Goal: Information Seeking & Learning: Learn about a topic

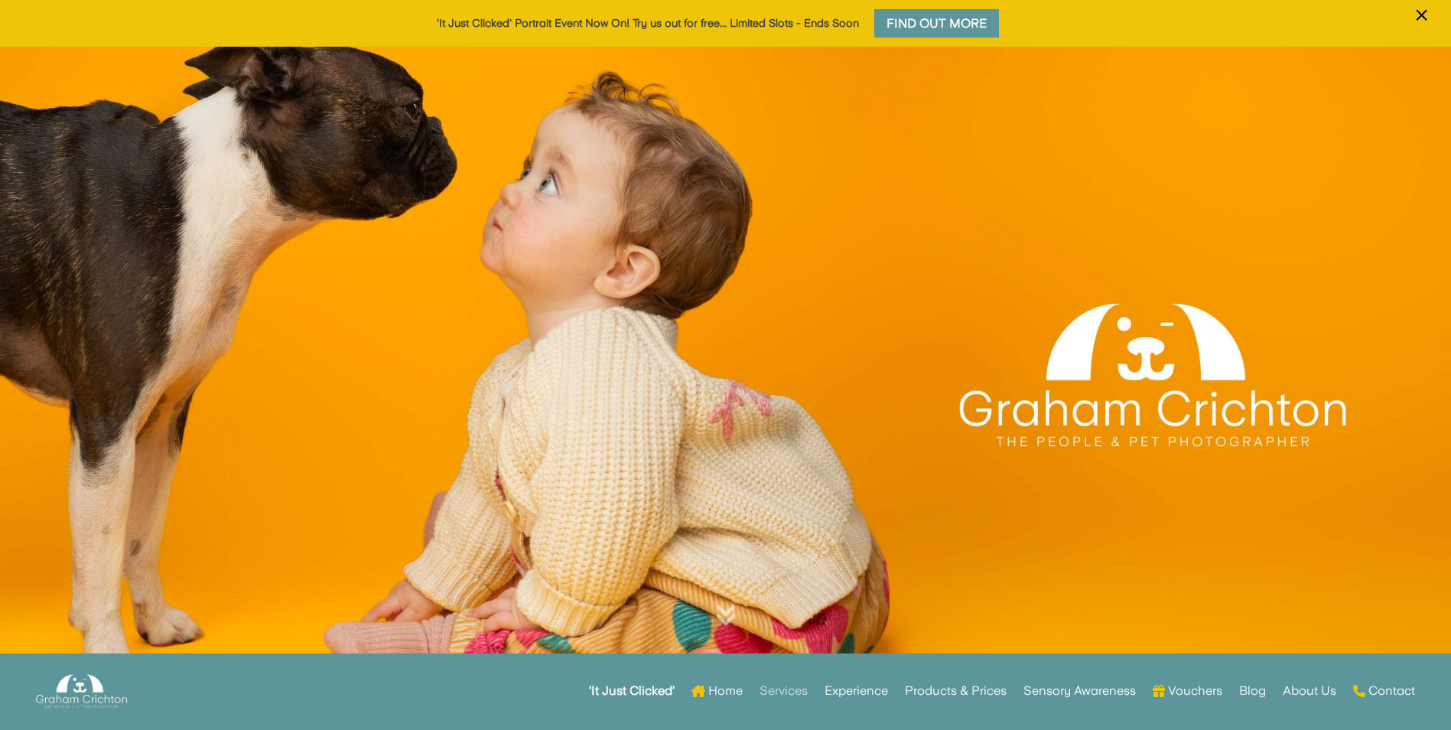
click at [792, 691] on link "Services" at bounding box center [783, 691] width 48 height 60
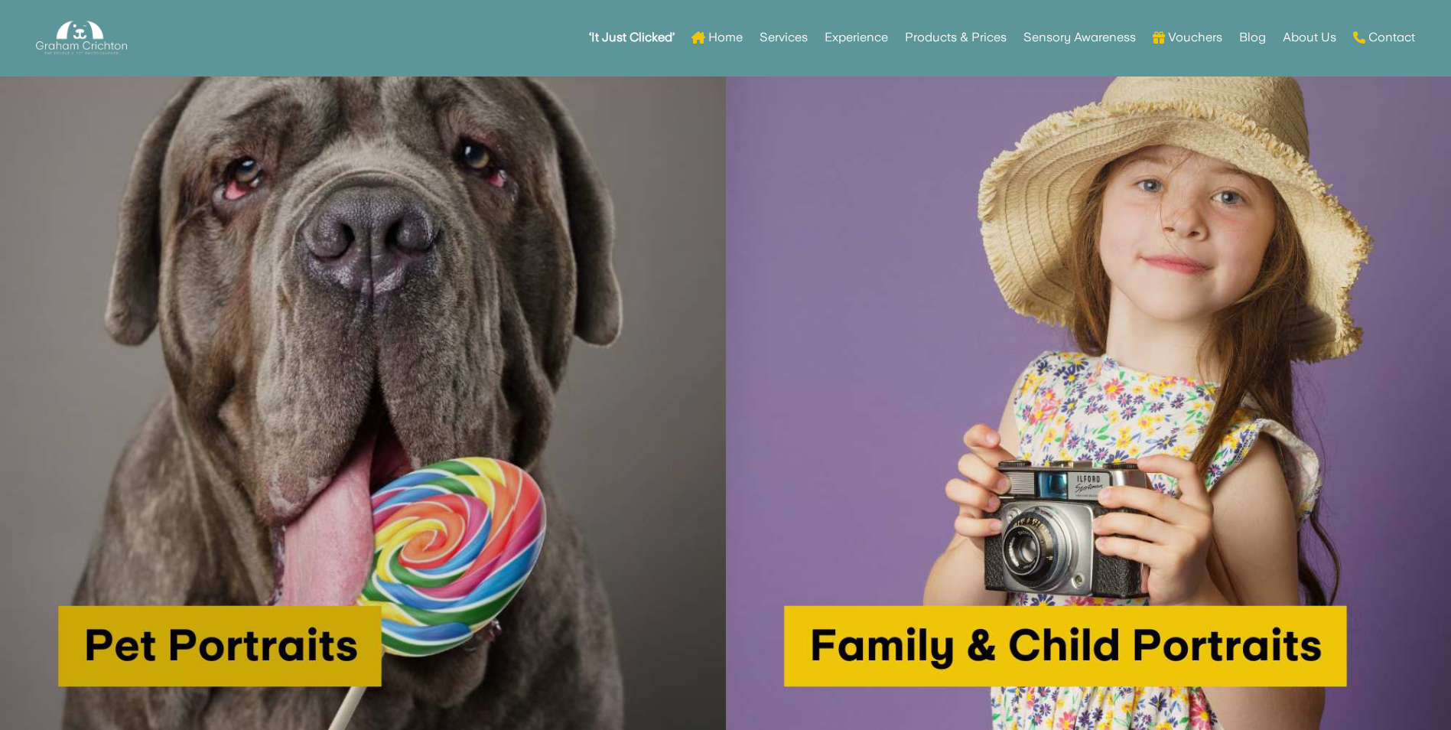
click at [326, 443] on img at bounding box center [363, 381] width 726 height 726
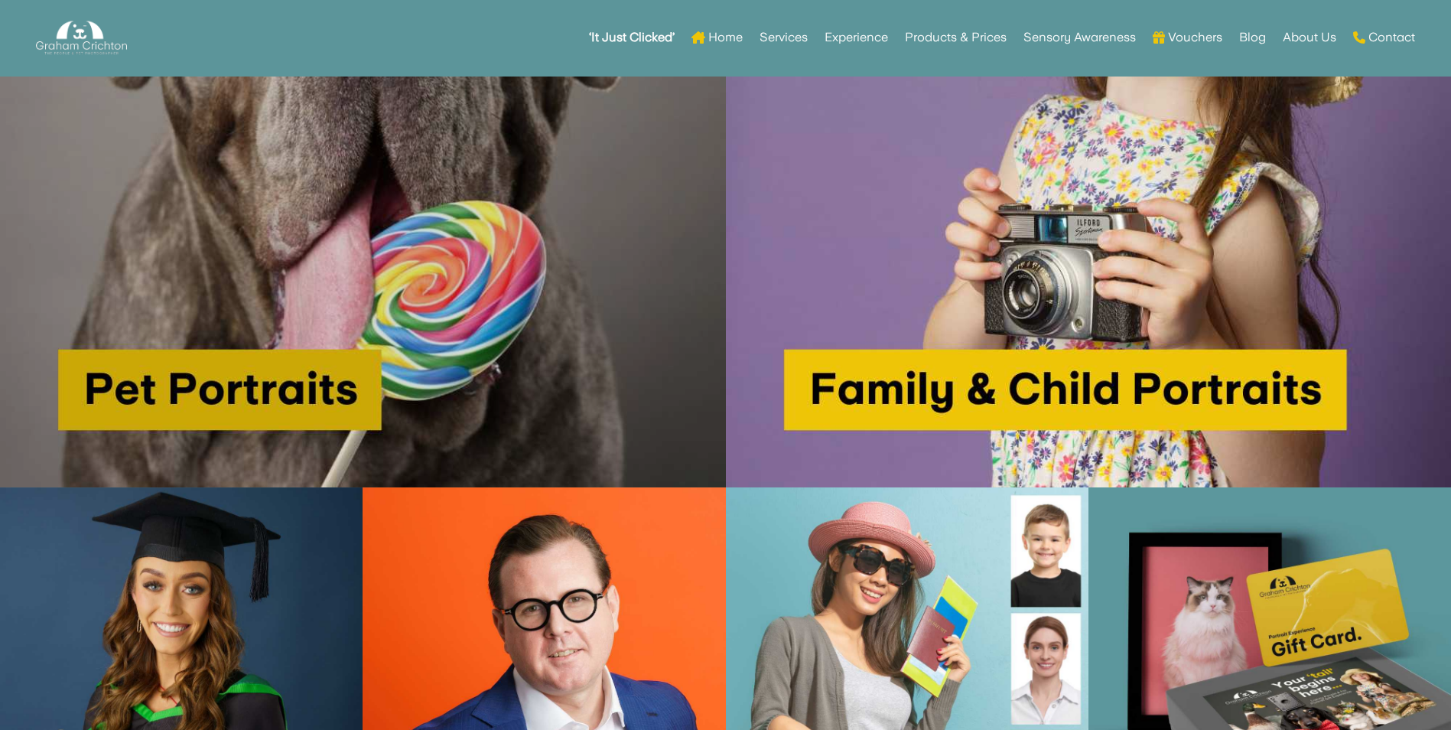
scroll to position [1108, 0]
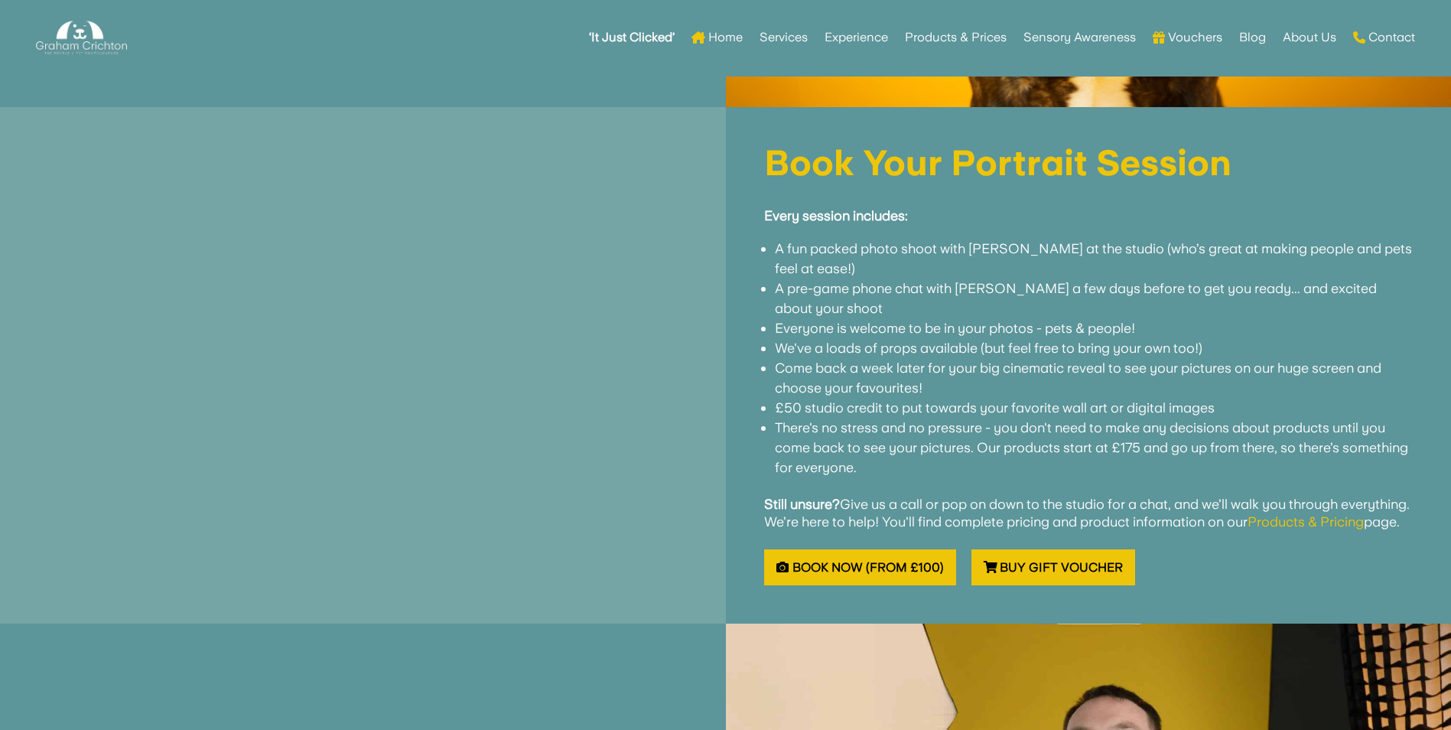
scroll to position [1166, 0]
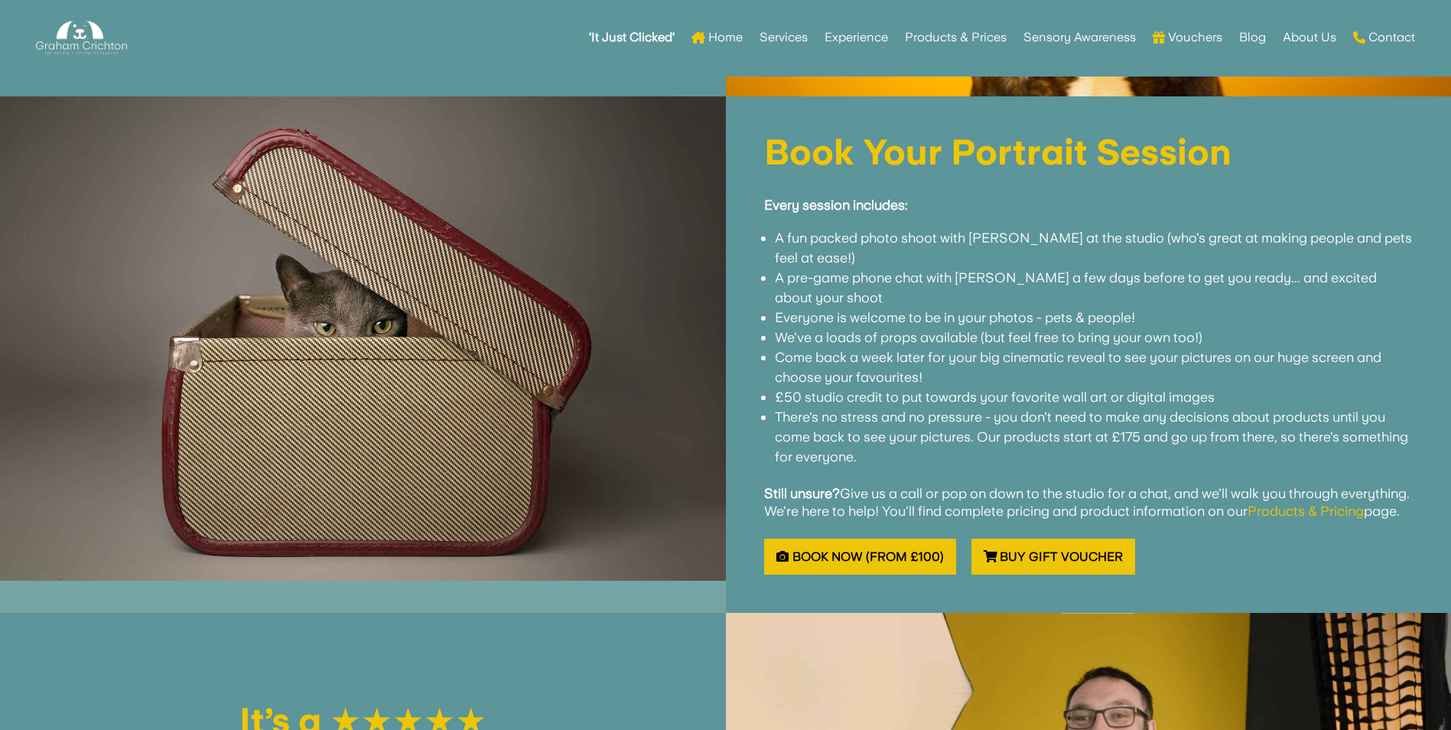
scroll to position [1213, 0]
